Goal: Navigation & Orientation: Find specific page/section

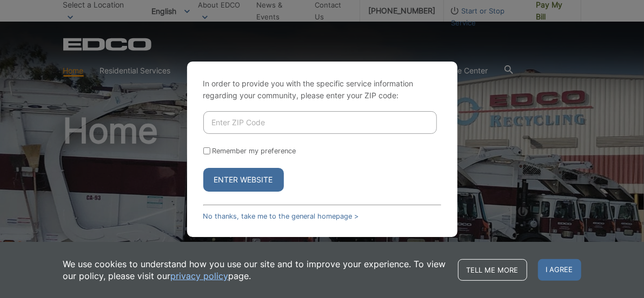
click at [267, 119] on input "Enter ZIP Code" at bounding box center [320, 122] width 234 height 23
type input "92028"
drag, startPoint x: 237, startPoint y: 178, endPoint x: 255, endPoint y: 172, distance: 19.0
click at [237, 178] on button "Enter Website" at bounding box center [243, 180] width 81 height 24
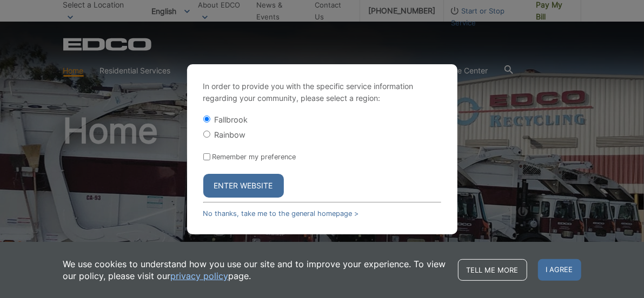
click at [258, 184] on button "Enter Website" at bounding box center [243, 186] width 81 height 24
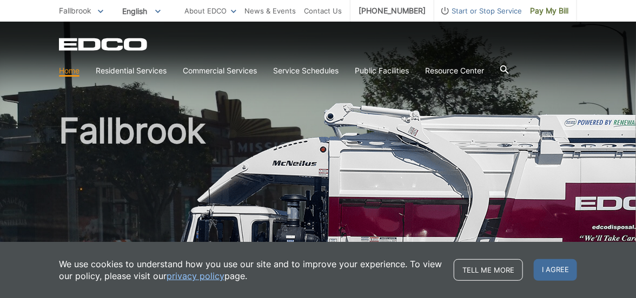
click at [574, 63] on section "Home Residential Services Curbside Pickup Recycling Organic Recycling Trash Hou…" at bounding box center [318, 71] width 518 height 21
click at [85, 11] on span "Fallbrook" at bounding box center [75, 10] width 32 height 9
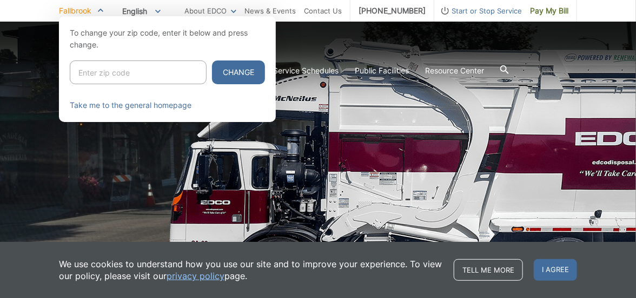
scroll to position [108, 0]
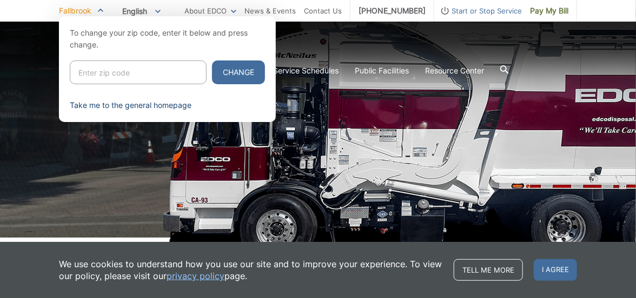
click at [124, 105] on link "Take me to the general homepage" at bounding box center [131, 105] width 122 height 12
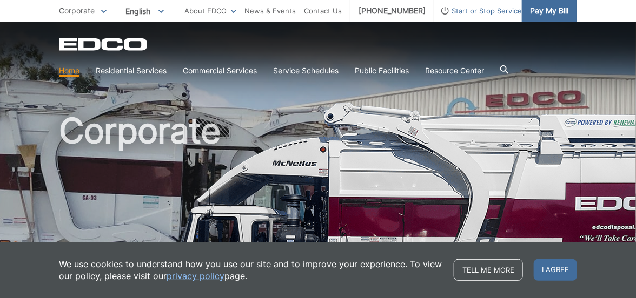
click at [557, 11] on span "Pay My Bill" at bounding box center [549, 11] width 38 height 12
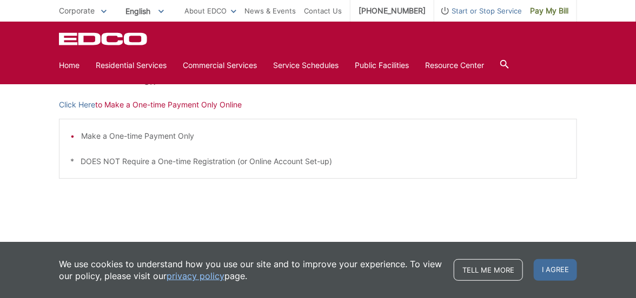
scroll to position [378, 0]
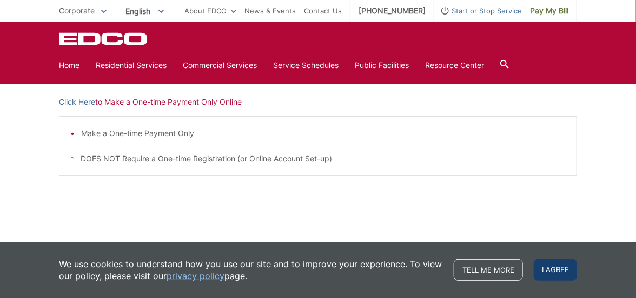
click at [556, 268] on span "I agree" at bounding box center [555, 270] width 43 height 22
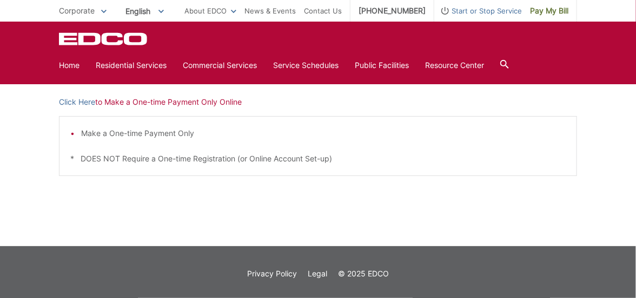
click at [157, 102] on p "Click Here to Make a One-time Payment Only Online" at bounding box center [318, 102] width 518 height 12
click at [84, 102] on link "Click Here" at bounding box center [77, 102] width 36 height 12
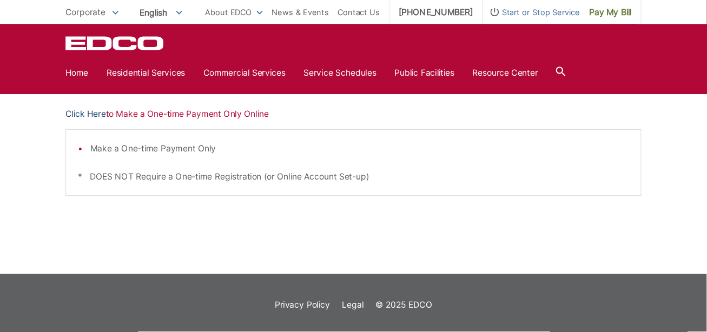
scroll to position [0, 0]
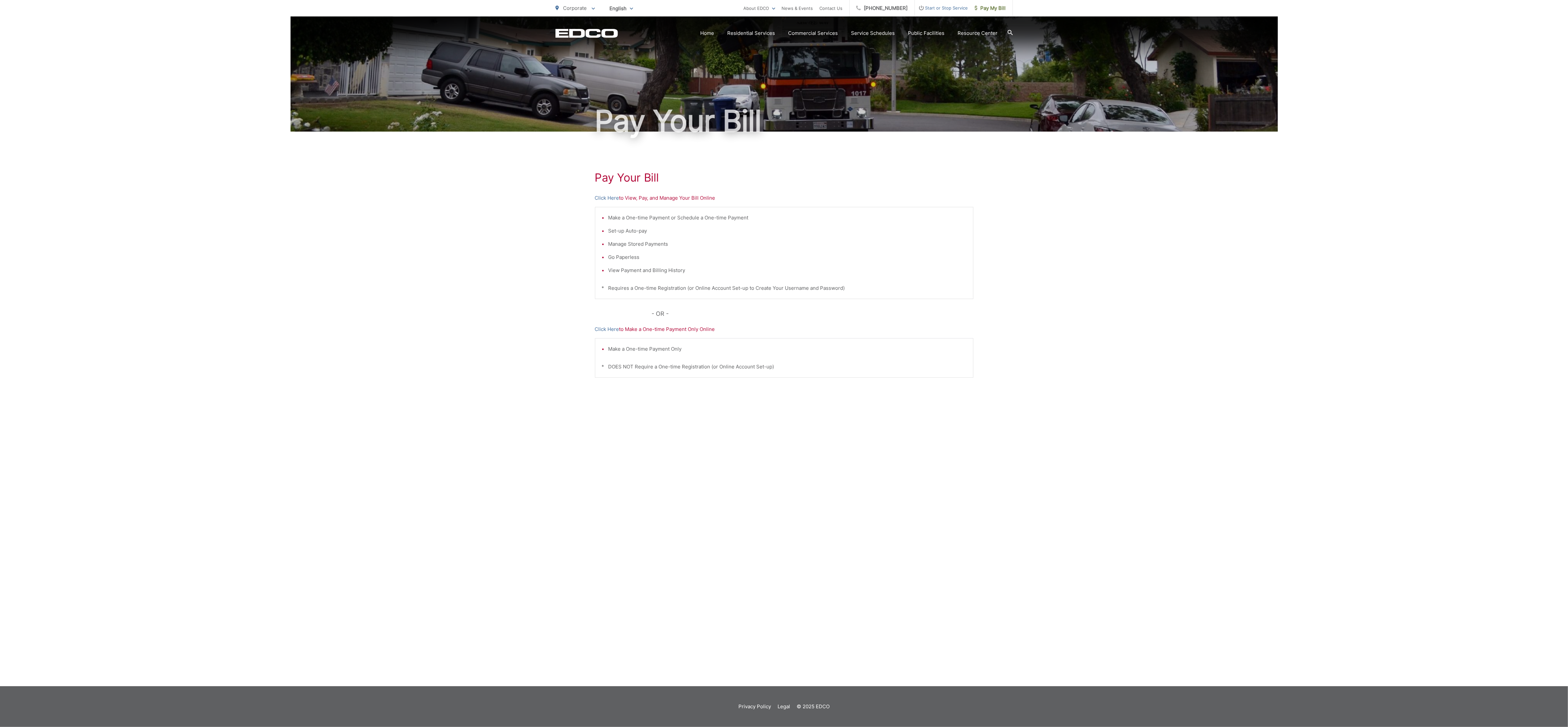
click at [387, 179] on h1 "Pay Your Bill" at bounding box center [784, 178] width 379 height 13
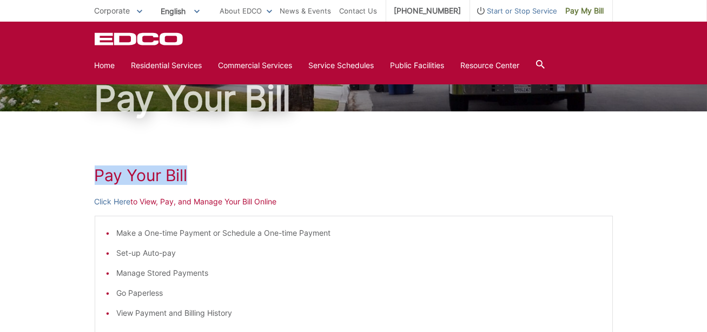
scroll to position [59, 0]
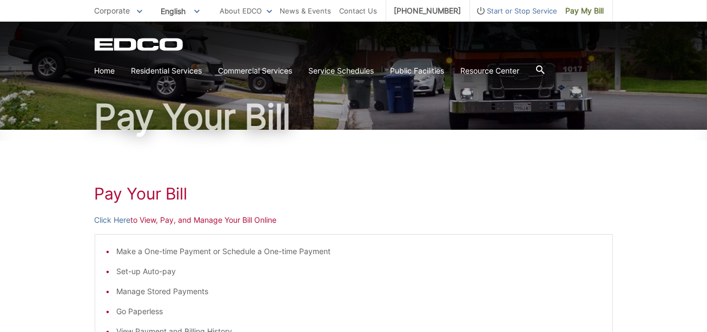
click at [155, 219] on p "Click Here to View, Pay, and Manage Your Bill Online" at bounding box center [354, 220] width 518 height 12
click at [114, 219] on link "Click Here" at bounding box center [113, 220] width 36 height 12
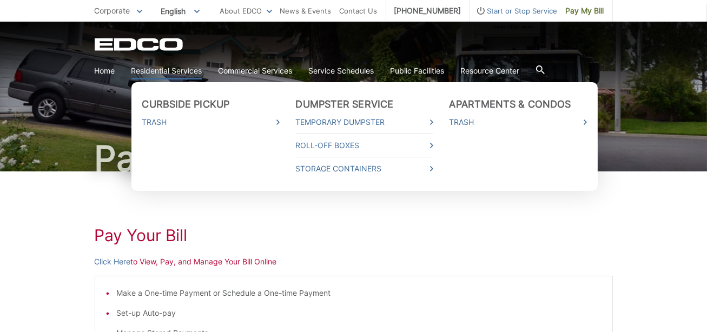
scroll to position [0, 0]
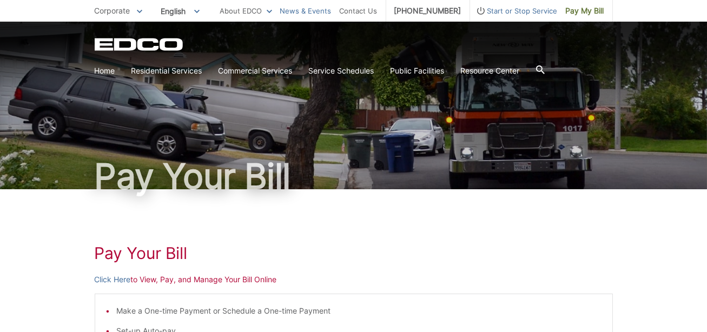
click at [324, 12] on link "News & Events" at bounding box center [305, 11] width 51 height 12
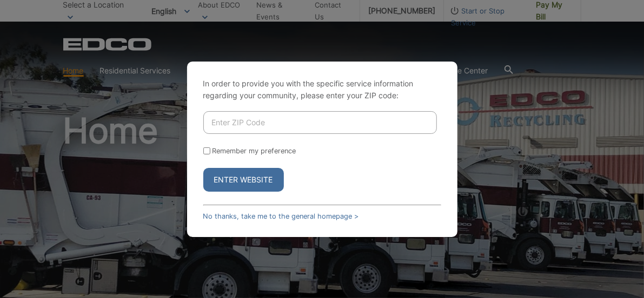
click at [522, 85] on div "In order to provide you with the specific service information regarding your co…" at bounding box center [322, 149] width 644 height 298
click at [306, 48] on div "In order to provide you with the specific service information regarding your co…" at bounding box center [322, 149] width 644 height 298
click at [215, 214] on link "No thanks, take me to the general homepage >" at bounding box center [281, 216] width 156 height 8
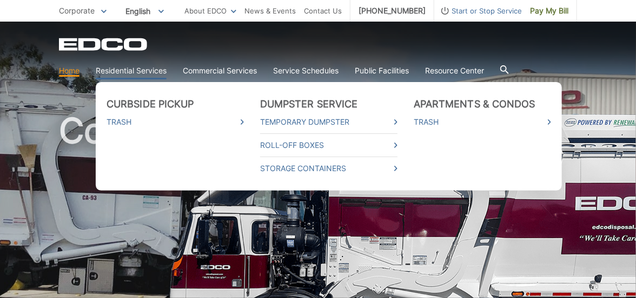
click at [148, 66] on link "Residential Services" at bounding box center [131, 71] width 71 height 12
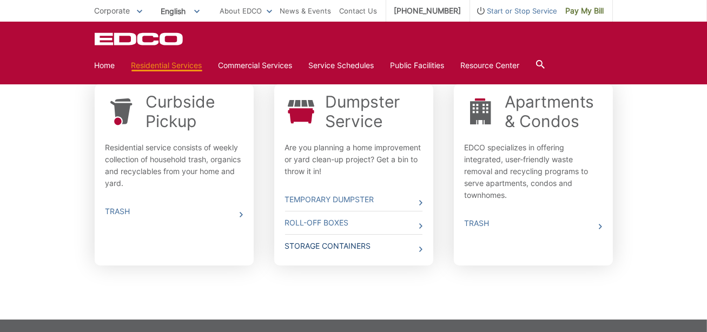
scroll to position [332, 0]
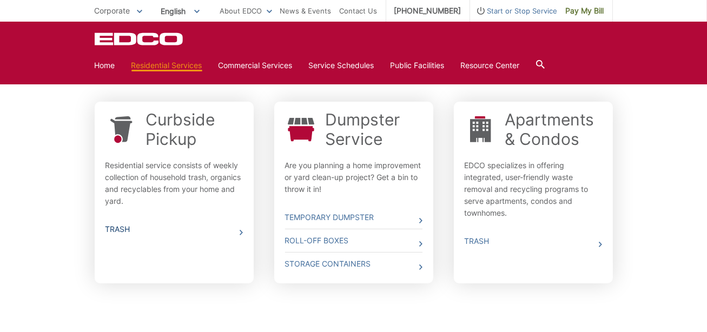
click at [238, 232] on link "Trash" at bounding box center [173, 229] width 137 height 23
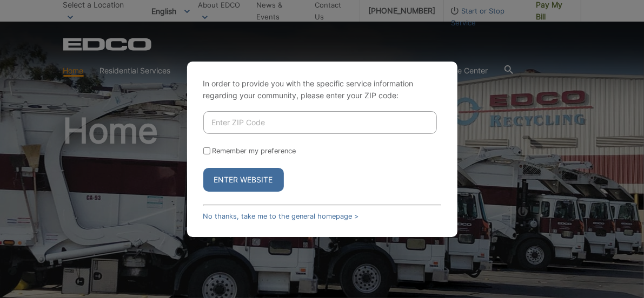
click at [335, 118] on input "Enter ZIP Code" at bounding box center [320, 122] width 234 height 23
type input "92028"
click at [233, 173] on button "Enter Website" at bounding box center [243, 180] width 81 height 24
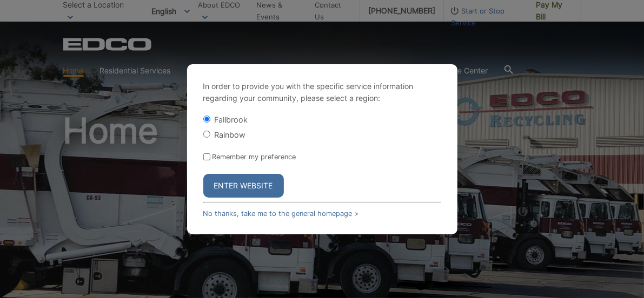
click at [234, 177] on button "Enter Website" at bounding box center [243, 186] width 81 height 24
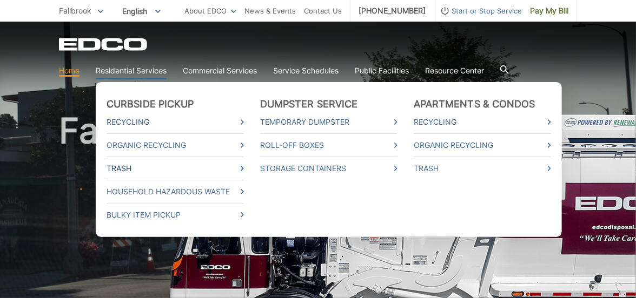
click at [221, 169] on link "Trash" at bounding box center [174, 169] width 137 height 12
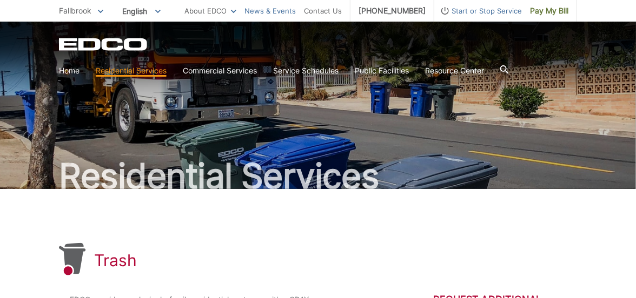
click at [296, 8] on link "News & Events" at bounding box center [269, 11] width 51 height 12
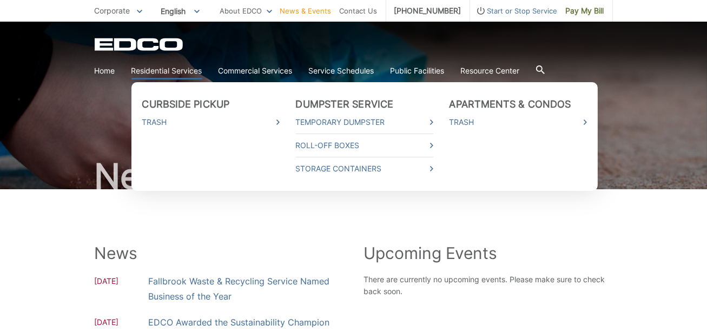
click at [163, 66] on link "Residential Services" at bounding box center [166, 71] width 71 height 12
